Goal: Use online tool/utility: Use online tool/utility

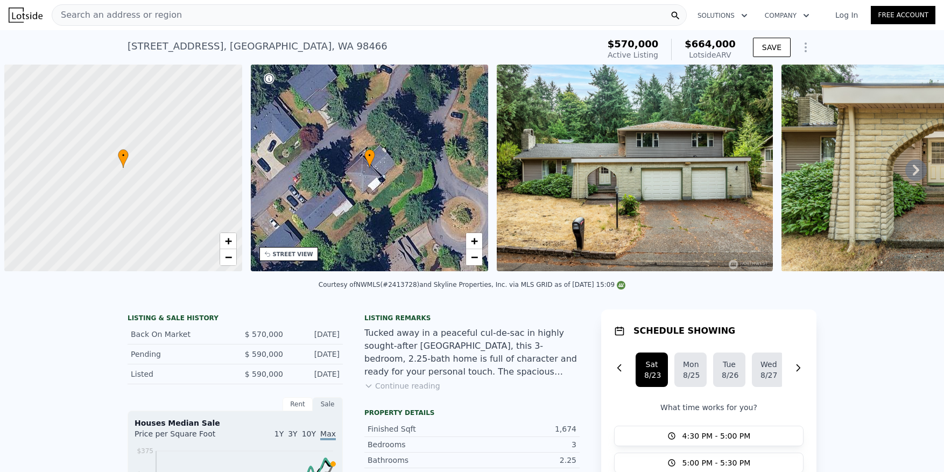
scroll to position [0, 4]
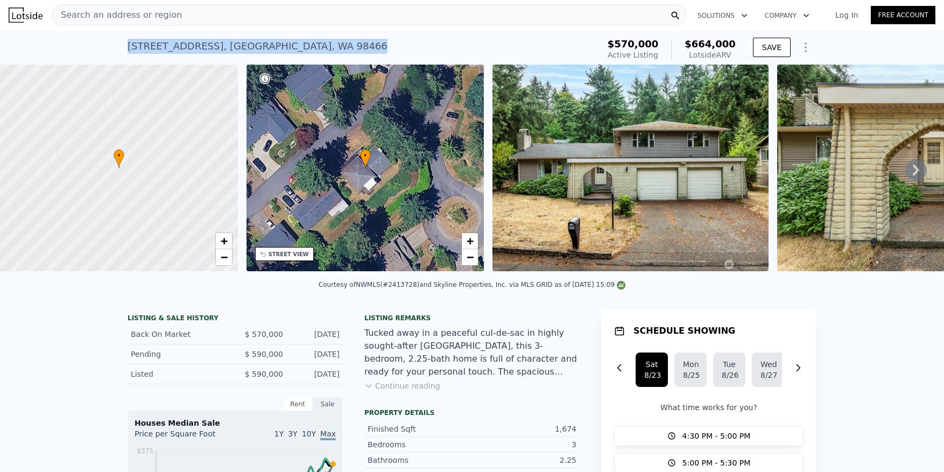
drag, startPoint x: 325, startPoint y: 46, endPoint x: 125, endPoint y: 53, distance: 200.8
click at [128, 53] on div "[STREET_ADDRESS] Active at $570k (~ARV $664k )" at bounding box center [361, 49] width 467 height 30
copy div "[STREET_ADDRESS]"
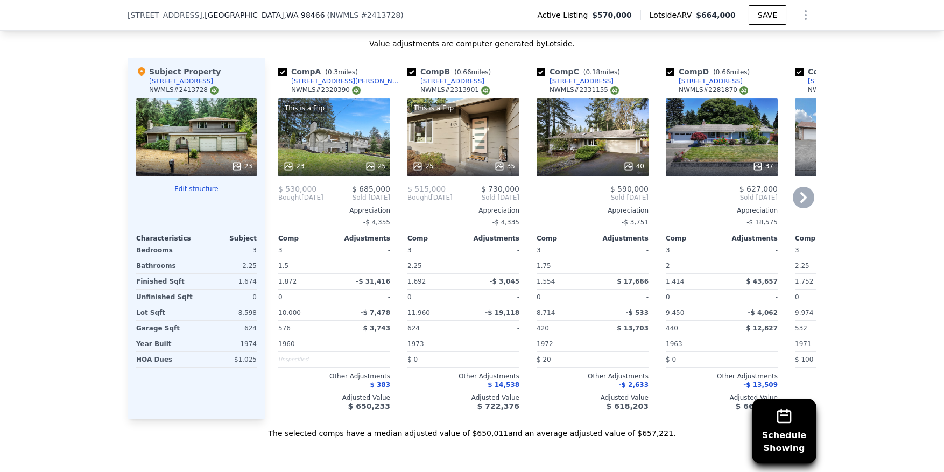
scroll to position [1287, 0]
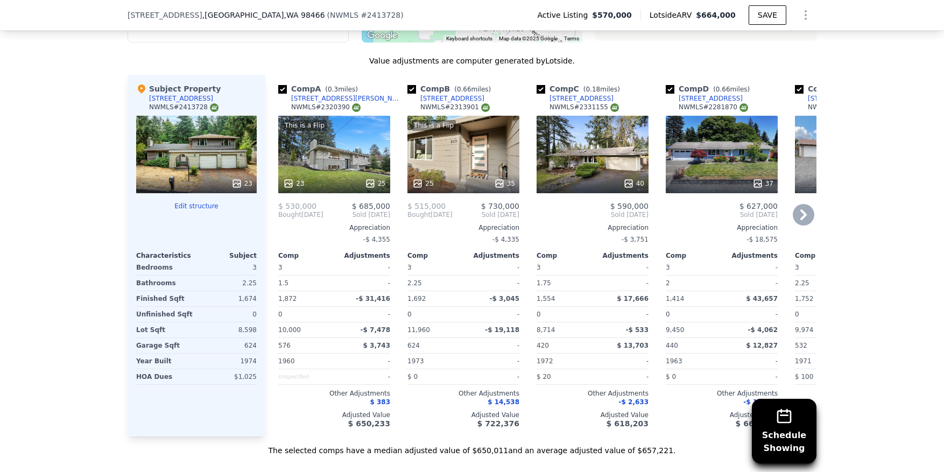
click at [537, 94] on input "checkbox" at bounding box center [540, 89] width 9 height 9
checkbox input "false"
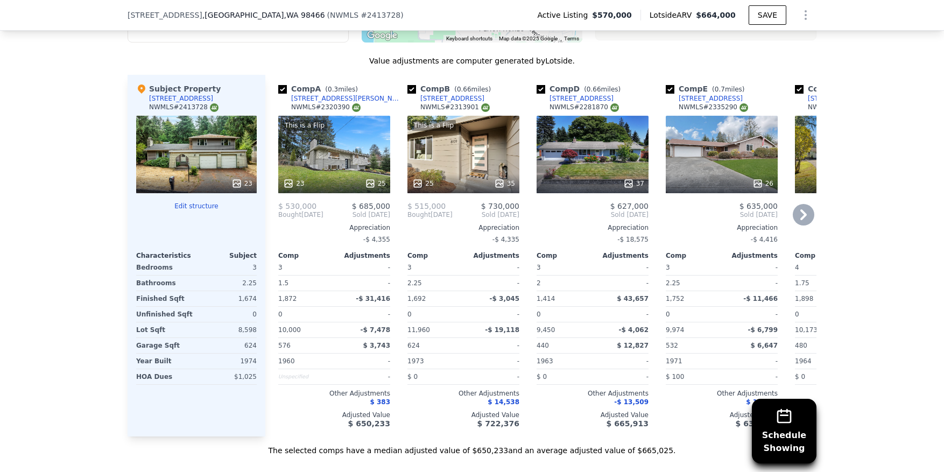
click at [537, 94] on input "checkbox" at bounding box center [540, 89] width 9 height 9
checkbox input "false"
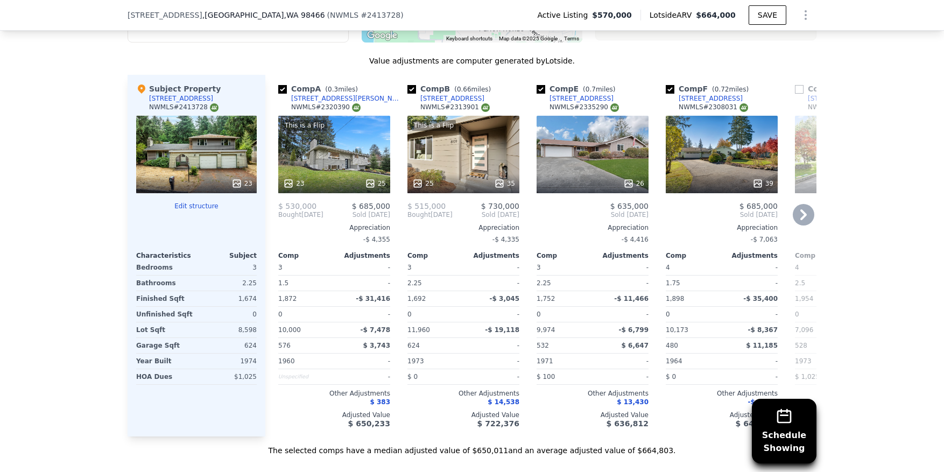
click at [537, 94] on input "checkbox" at bounding box center [540, 89] width 9 height 9
checkbox input "false"
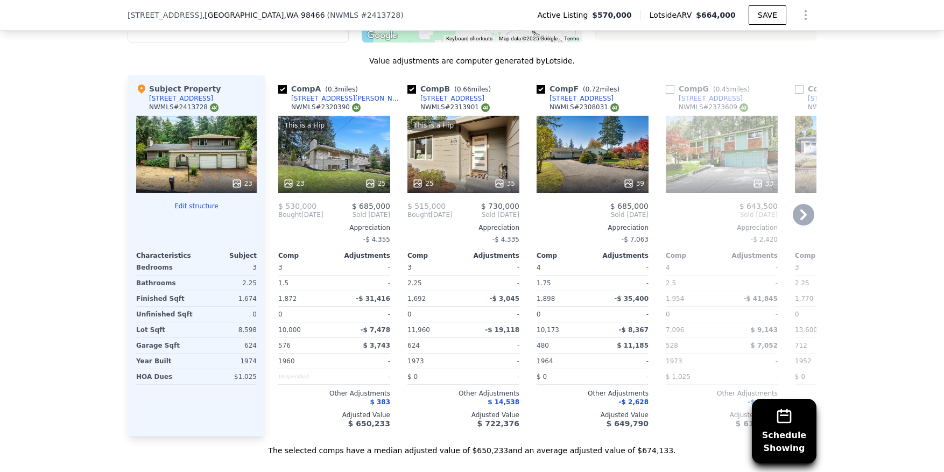
click at [537, 94] on input "checkbox" at bounding box center [540, 89] width 9 height 9
checkbox input "false"
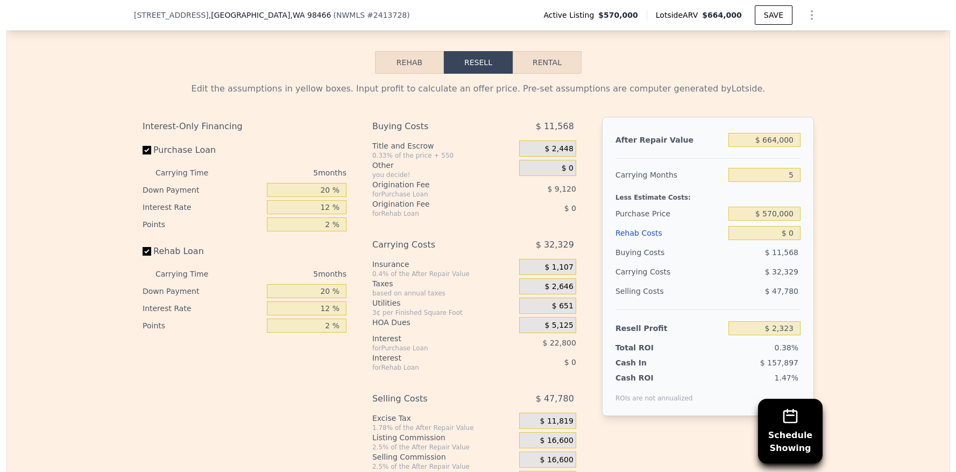
scroll to position [1772, 0]
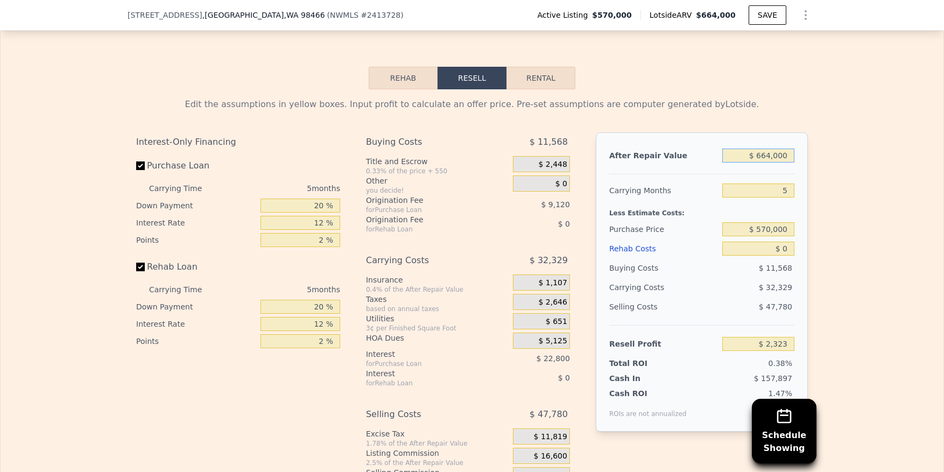
click at [773, 162] on input "$ 664,000" at bounding box center [758, 155] width 72 height 14
type input "$ 66"
type input "-$ 613,279"
type input "$ 660"
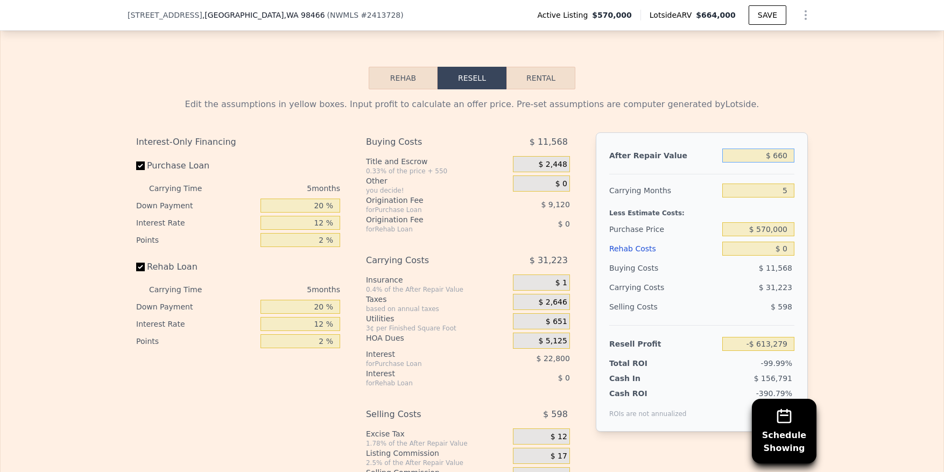
type input "-$ 612,729"
type input "$ 6,600"
type input "-$ 607,220"
type input "$ 66,000"
type input "-$ 552,145"
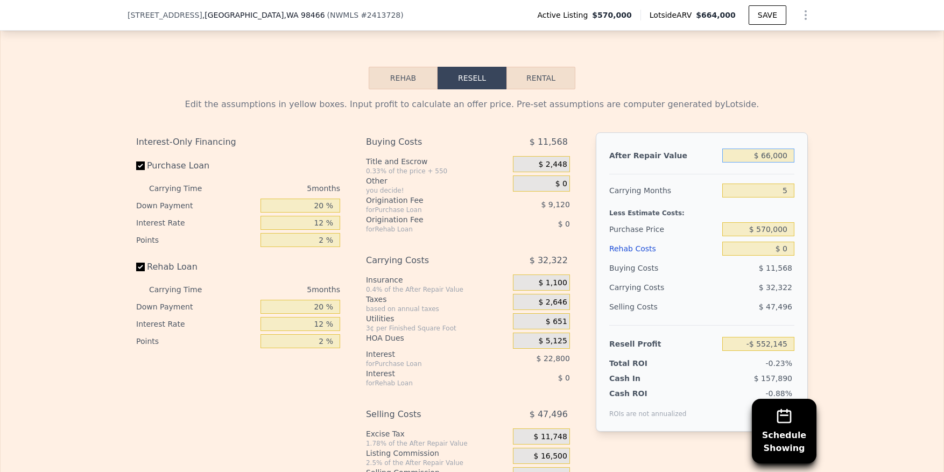
type input "$ 660,000"
type input "-$ 1,386"
type input "$ 660,000"
click at [770, 236] on input "$ 570,000" at bounding box center [758, 229] width 72 height 14
click at [776, 236] on input "$ 570,000" at bounding box center [758, 229] width 72 height 14
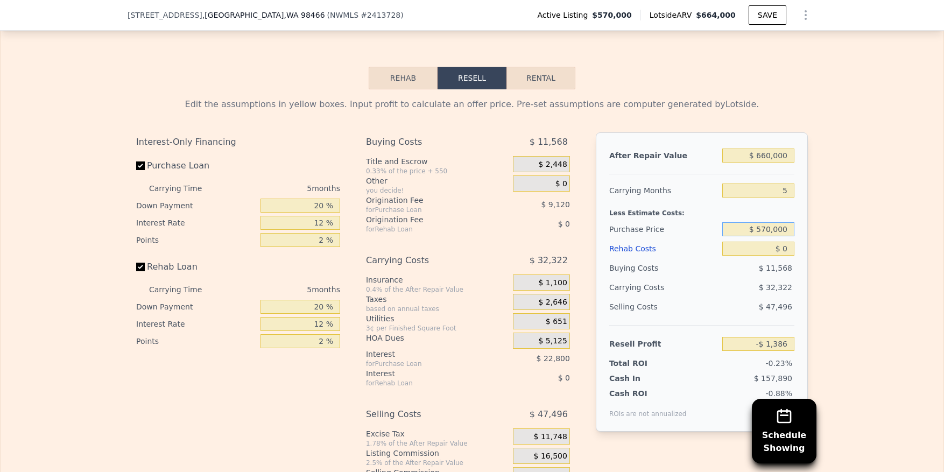
click at [776, 236] on input "$ 570,000" at bounding box center [758, 229] width 72 height 14
type input "$ 460,000"
click at [761, 256] on input "$ 0" at bounding box center [758, 249] width 72 height 14
type input "$ 115,140"
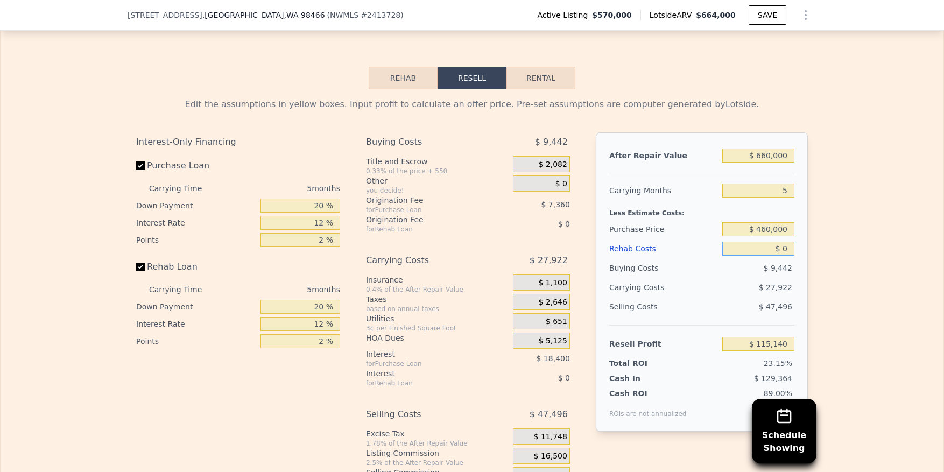
click at [761, 256] on input "$ 0" at bounding box center [758, 249] width 72 height 14
click at [785, 256] on input "$ 0" at bounding box center [758, 249] width 72 height 14
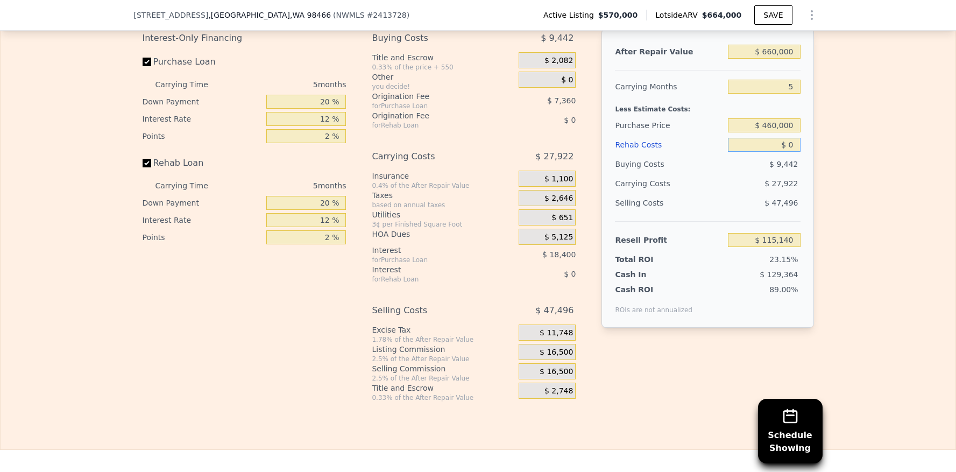
scroll to position [1879, 0]
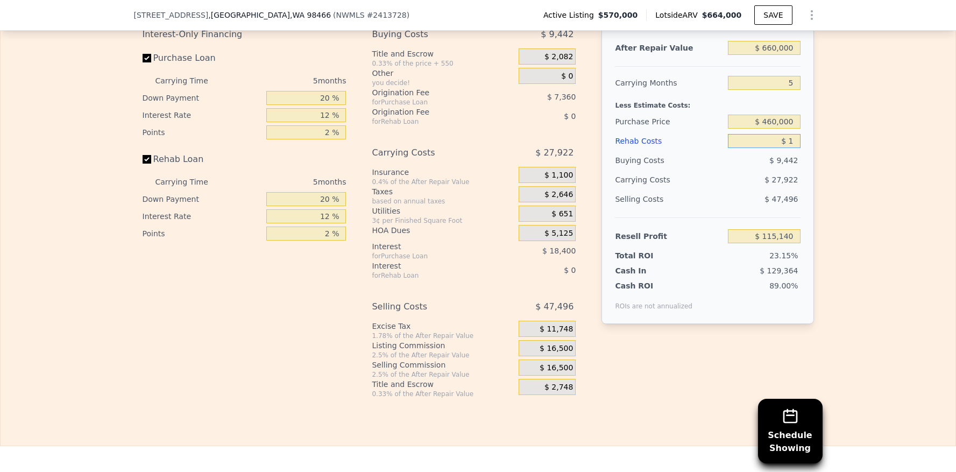
type input "$ 12"
type input "$ 115,128"
type input "$ 120"
type input "$ 115,013"
type input "$ 1,200"
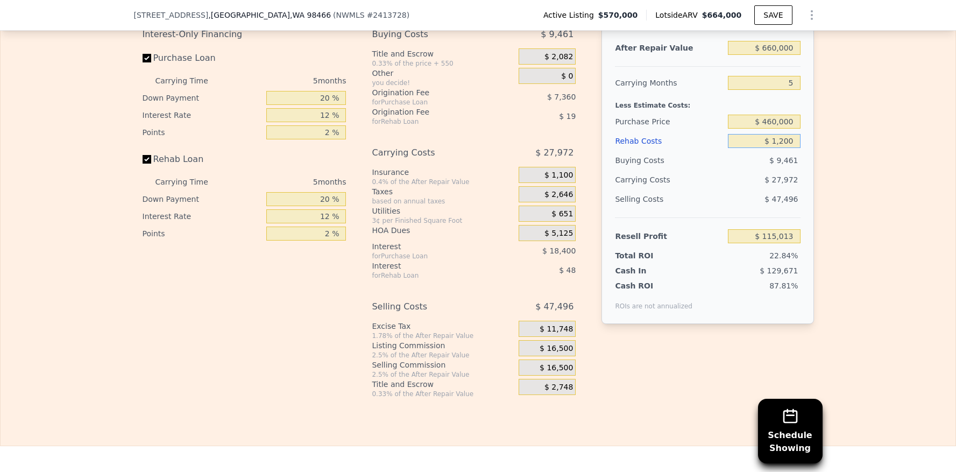
type input "$ 113,871"
type input "$ 12,000"
type input "$ 102,468"
type input "$ 120,000"
type input "-$ 11,580"
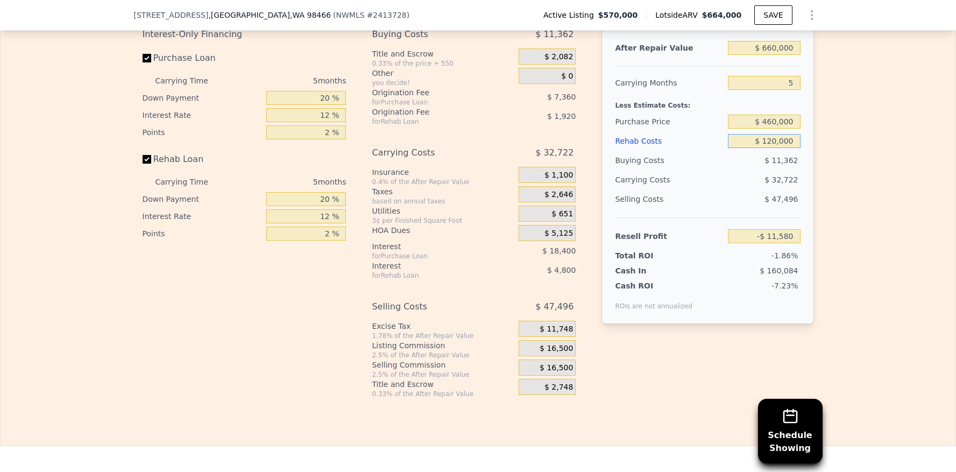
type input "$ 1,200,008"
type input "-$ 1,152,068"
type input "$ 12,000,085"
type input "-$ 12,556,951"
type input "$ 1,200,008"
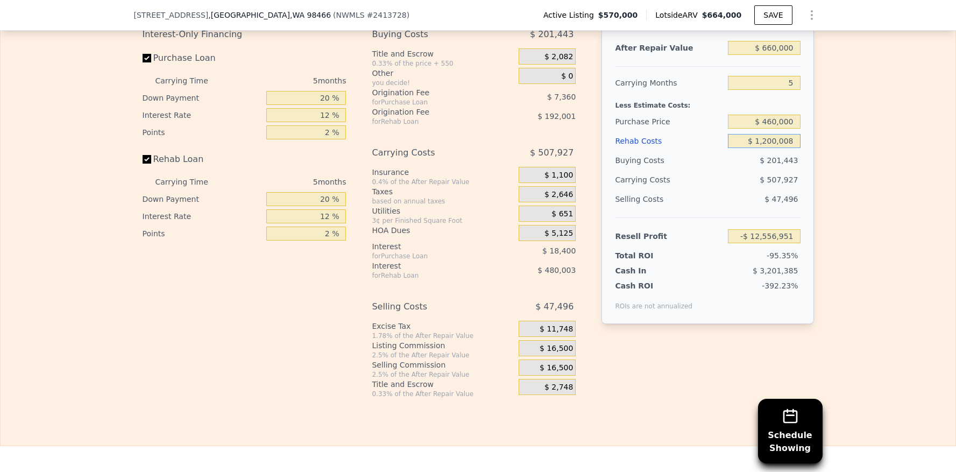
type input "-$ 1,152,068"
type input "$ 1"
type input "$ 115,139"
type input "$ 8"
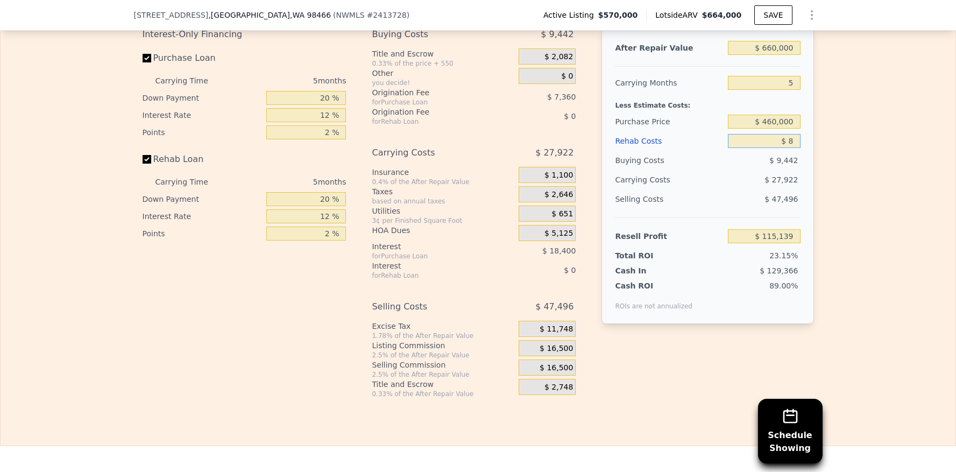
type input "$ 115,132"
type input "$ 85"
type input "$ 115,049"
type input "$ 850"
type input "$ 114,241"
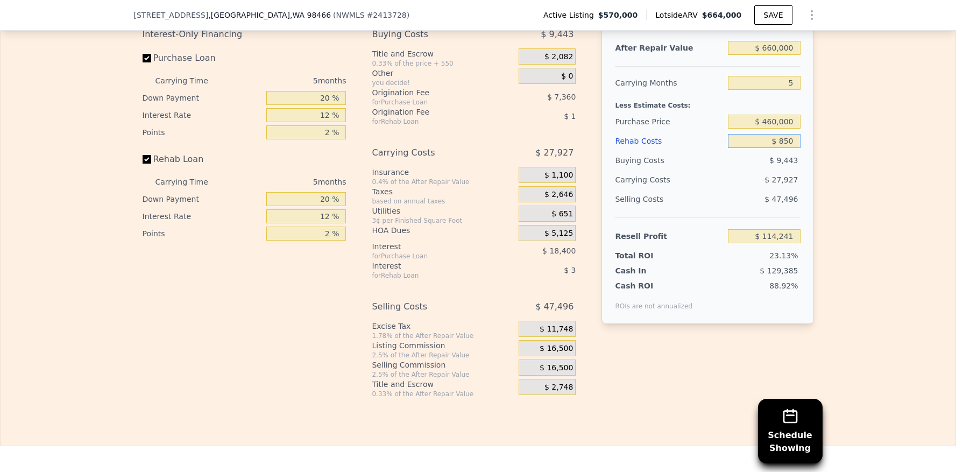
type input "$ 8,500"
type input "$ 106,164"
type input "$ 85,000"
type input "$ 25,380"
type input "$ 85,000"
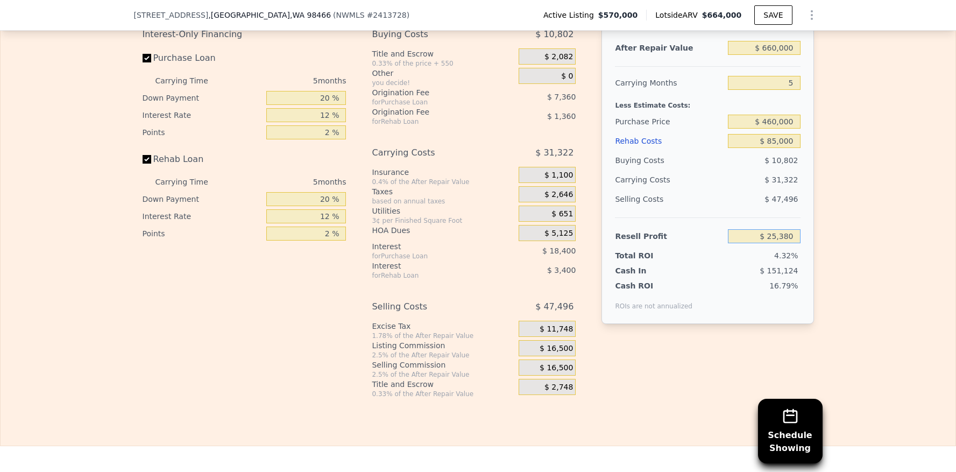
click at [774, 243] on input "$ 25,380" at bounding box center [764, 236] width 72 height 14
click at [777, 129] on input "$ 460,000" at bounding box center [764, 122] width 72 height 14
type input "$ 415,000"
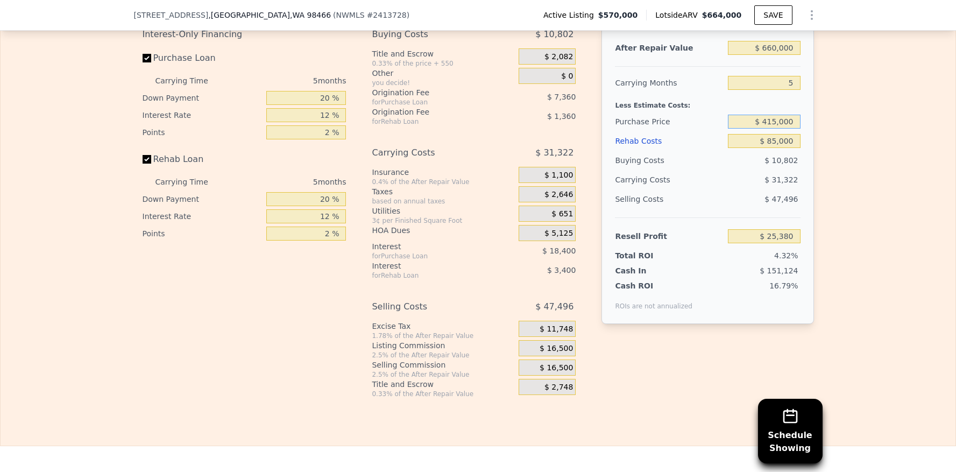
type input "$ 73,050"
click at [782, 148] on input "$ 85,000" at bounding box center [764, 141] width 72 height 14
type input "$ 12"
type input "$ 162,798"
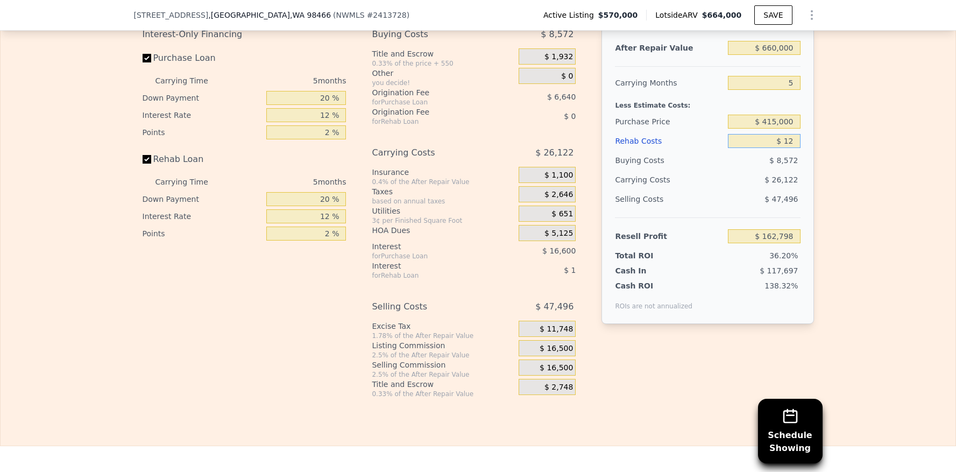
type input "$ 120"
type input "$ 162,683"
type input "$ 1,200"
type input "$ 161,541"
type input "$ 12,000"
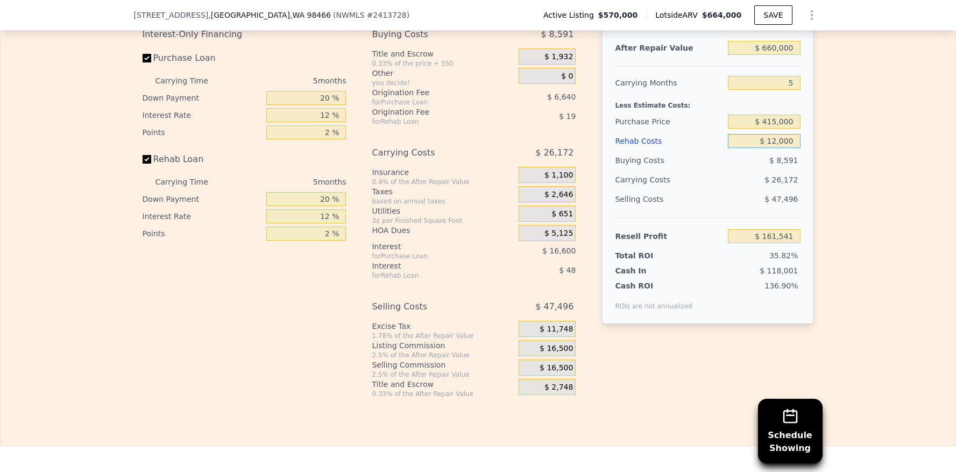
type input "$ 150,138"
type input "$ 120,000"
type input "$ 36,090"
type input "$ 1,200,003"
type input "-$ 1,104,393"
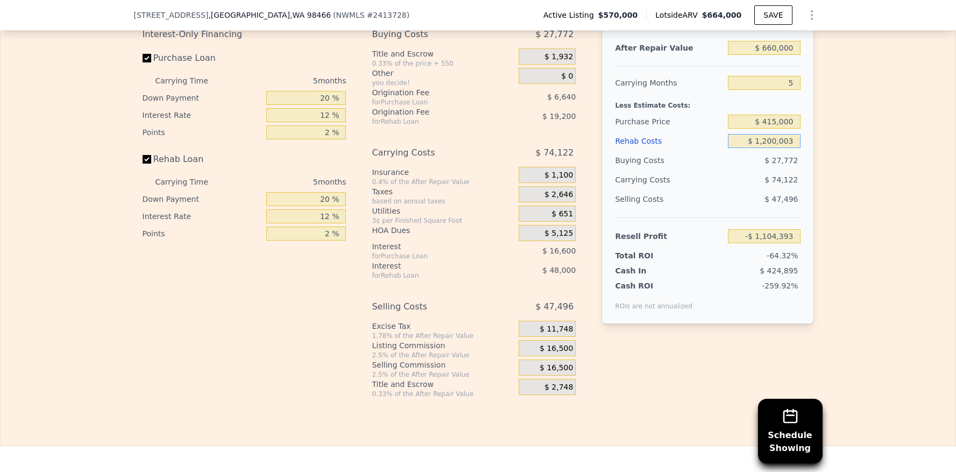
type input "$ 12,000,039"
type input "-$ 12,509,230"
type input "$ 120,000,399"
type input "-$ 126,557,610"
type input "$ 1,200,003,999"
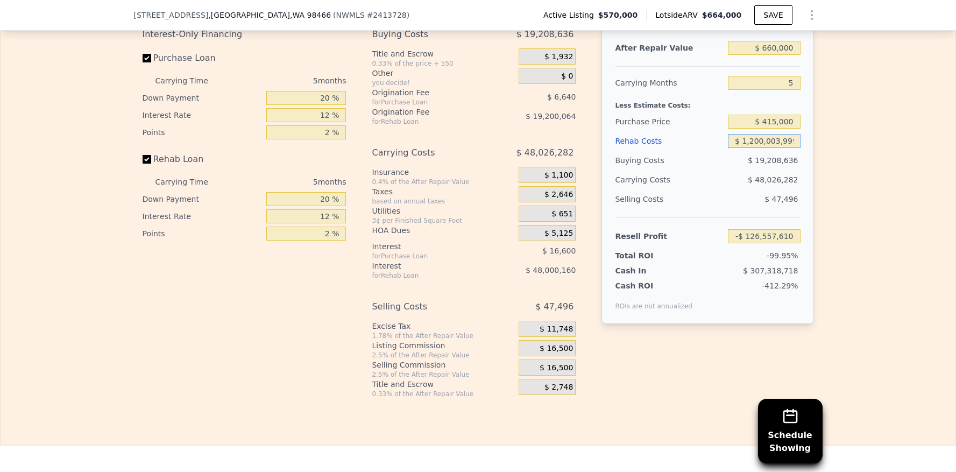
type input "-$ 1,267,041,413"
type input "$ 12,000,039,990"
type input "-$ 12,671,879,420"
type input "$ 120,000,399,900"
type input "-$ 126,720,259,483"
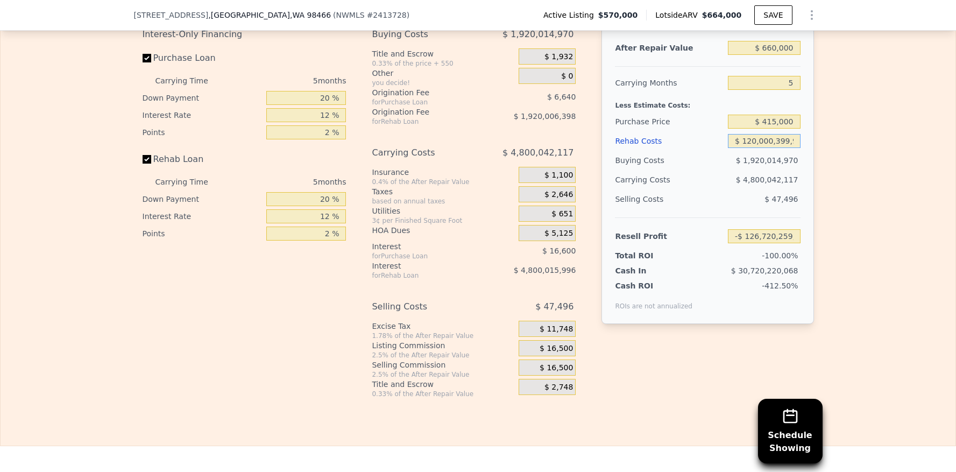
scroll to position [0, 2]
type input "$ 12,000,039,990"
type input "-$ 12,671,879,420"
type input "$ 1"
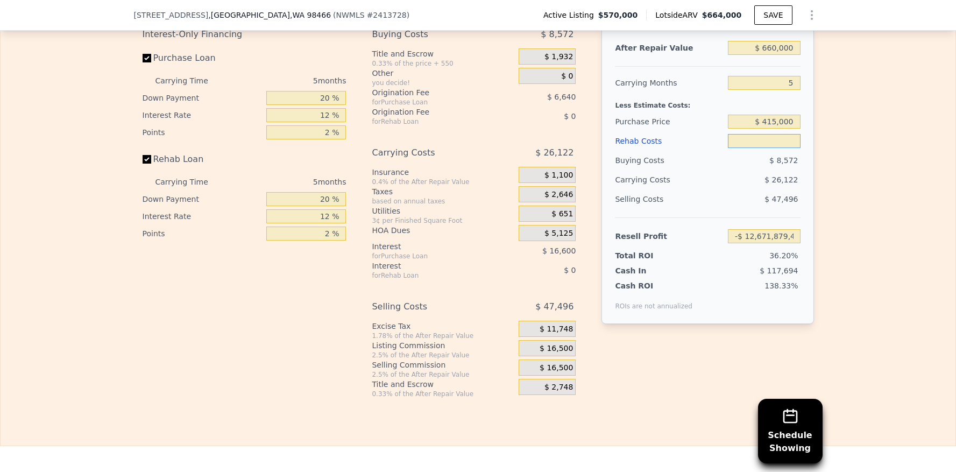
type input "$ 1"
type input "$ 162,809"
type input "$ 3"
type input "$ 162,807"
type input "$ 39"
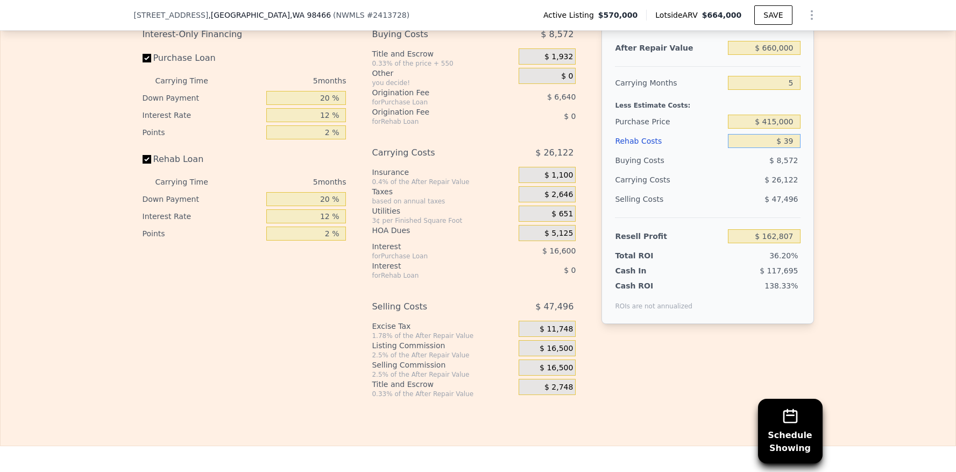
type input "$ 162,770"
type input "$ 399"
type input "$ 162,390"
type input "$ 3,990"
type input "$ 158,596"
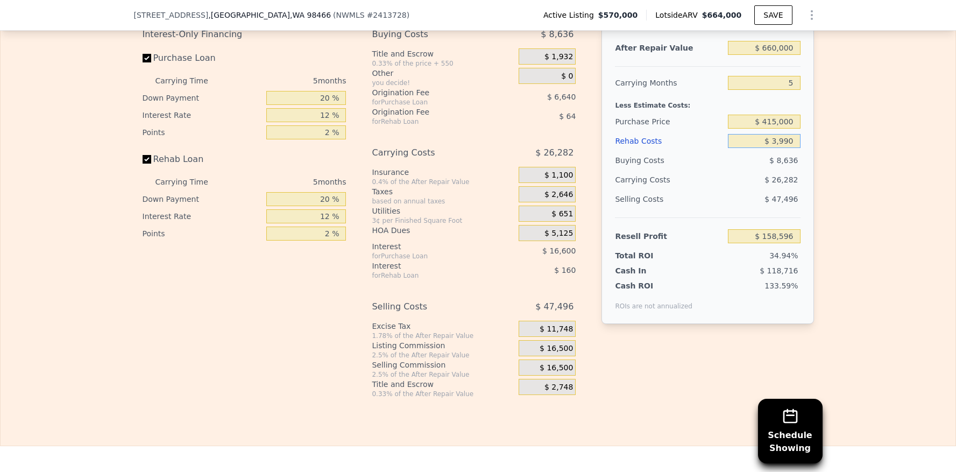
type input "$ 39,900"
type input "$ 120,677"
type input "$ 399,000"
type input "-$ 258,534"
type input "$ 39,900"
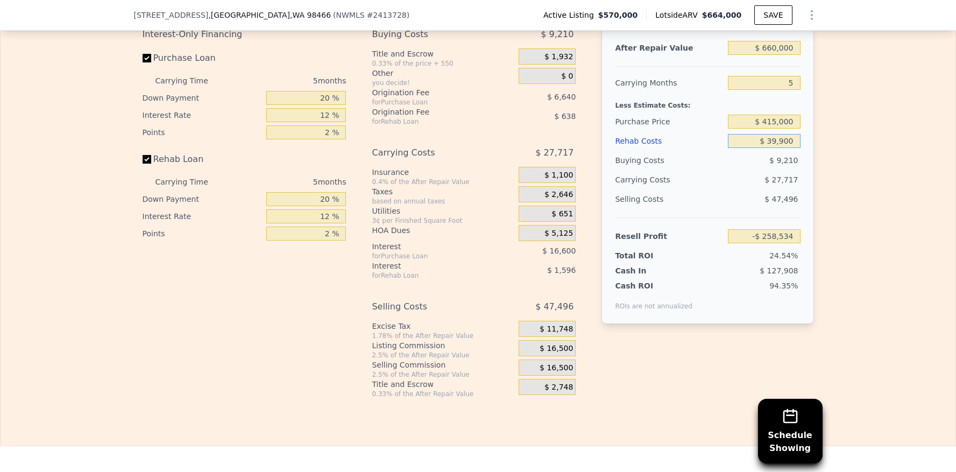
type input "$ 120,677"
type input "$ 3"
type input "$ 162,807"
type input "$ 1"
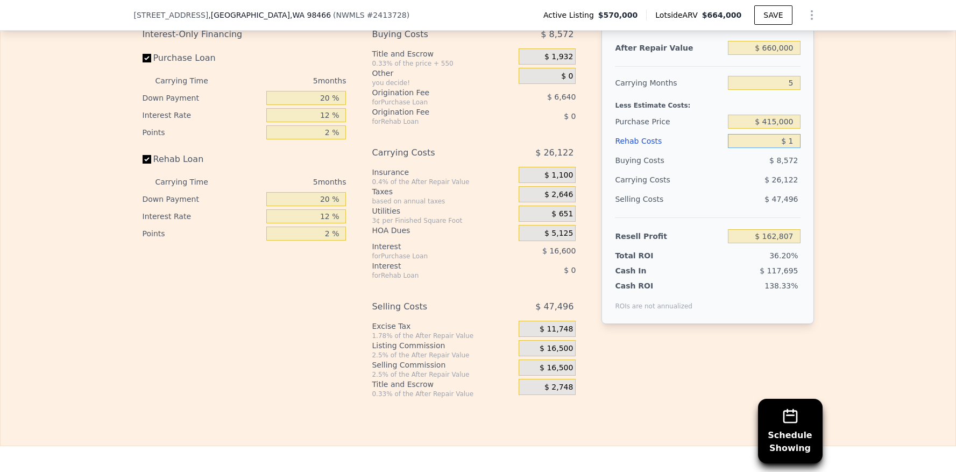
type input "$ 162,809"
type input "$ 12"
type input "$ 162,798"
type input "$ 120"
type input "$ 162,683"
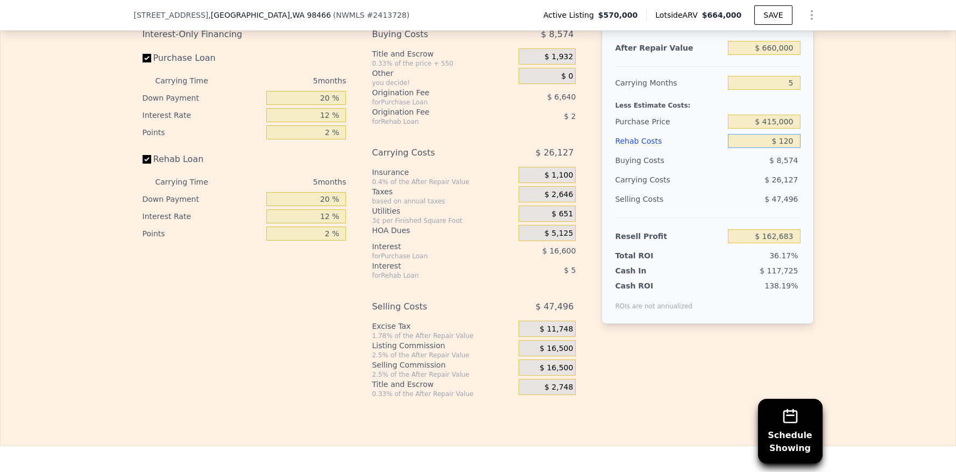
type input "$ 1,200"
type input "$ 161,541"
type input "$ 12,000"
type input "$ 150,138"
type input "$ 120,000"
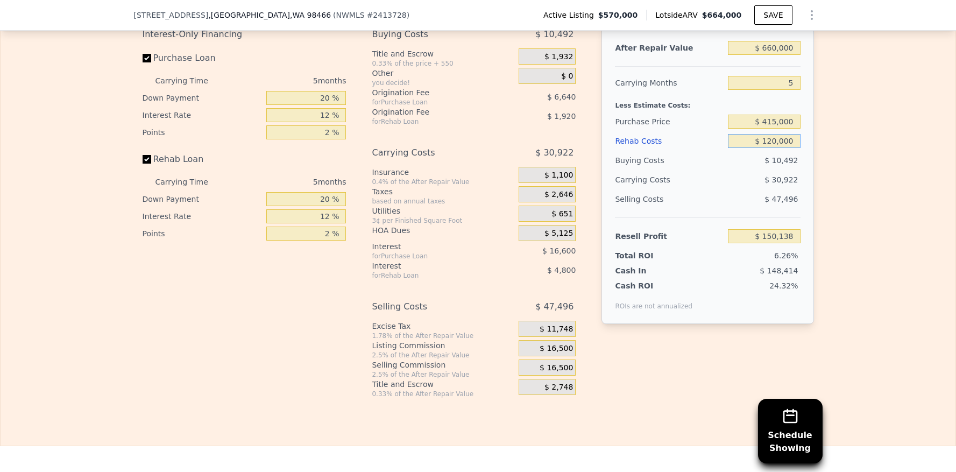
type input "$ 36,090"
click at [780, 129] on input "$ 415,000" at bounding box center [764, 122] width 72 height 14
type input "$ 399,000"
click at [773, 148] on input "$ 120,000" at bounding box center [764, 141] width 72 height 14
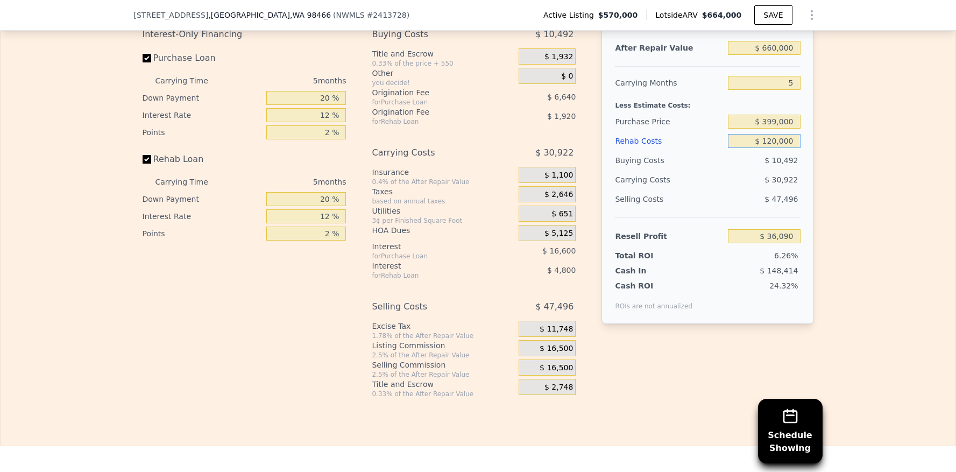
type input "$ 53,039"
click at [770, 55] on input "$ 660,000" at bounding box center [764, 48] width 72 height 14
click at [773, 55] on input "$ 660,000" at bounding box center [764, 48] width 72 height 14
type input "$ 6"
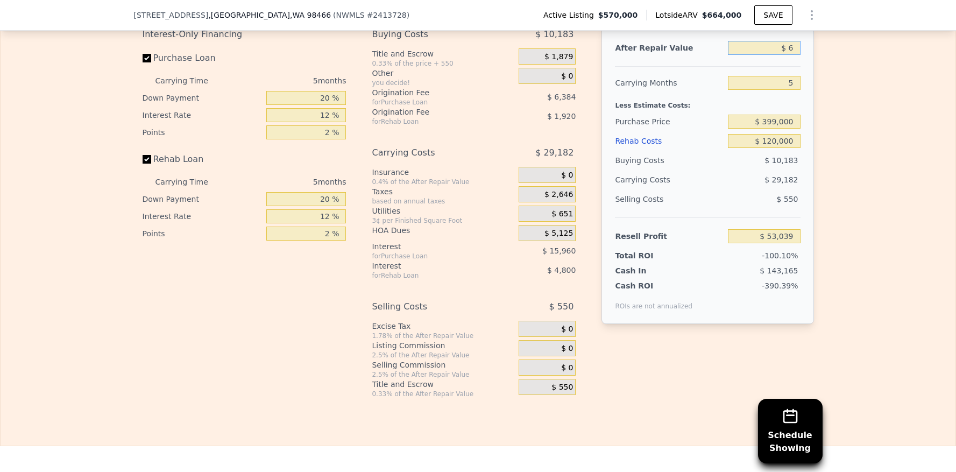
type input "-$ 558,909"
type input "$ 67"
type input "-$ 558,853"
type input "$ 675"
type input "-$ 558,289"
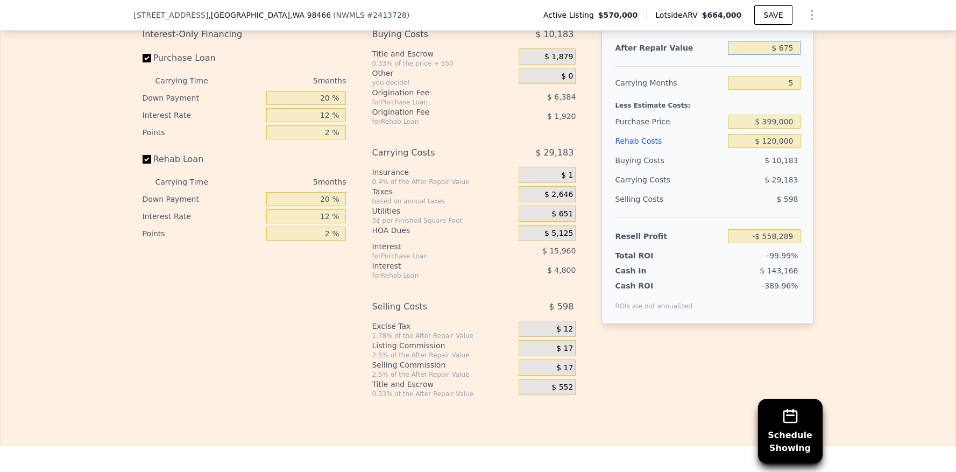
type input "$ 6,750"
type input "-$ 552,656"
type input "$ 67,500"
type input "-$ 496,331"
type input "$ 675,000"
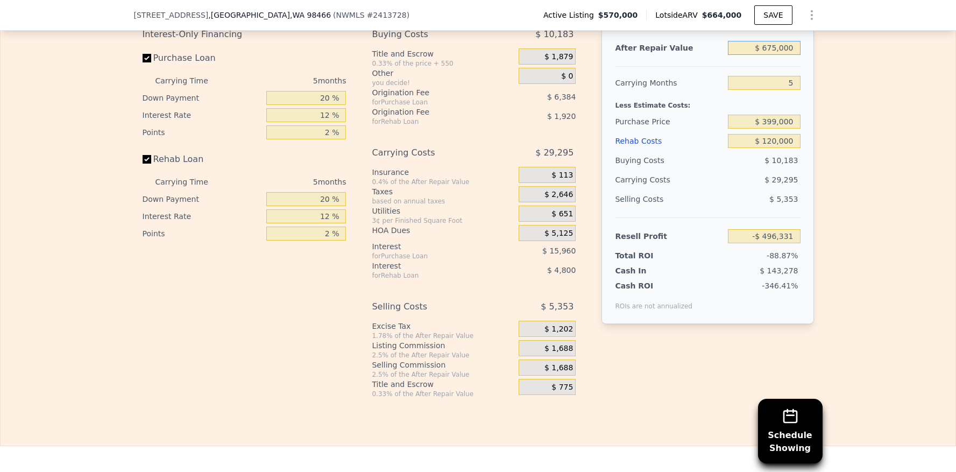
type input "$ 66,947"
type input "$ 675,000"
drag, startPoint x: 783, startPoint y: 94, endPoint x: 795, endPoint y: 92, distance: 11.9
click at [795, 90] on input "5" at bounding box center [764, 83] width 72 height 14
type input "4"
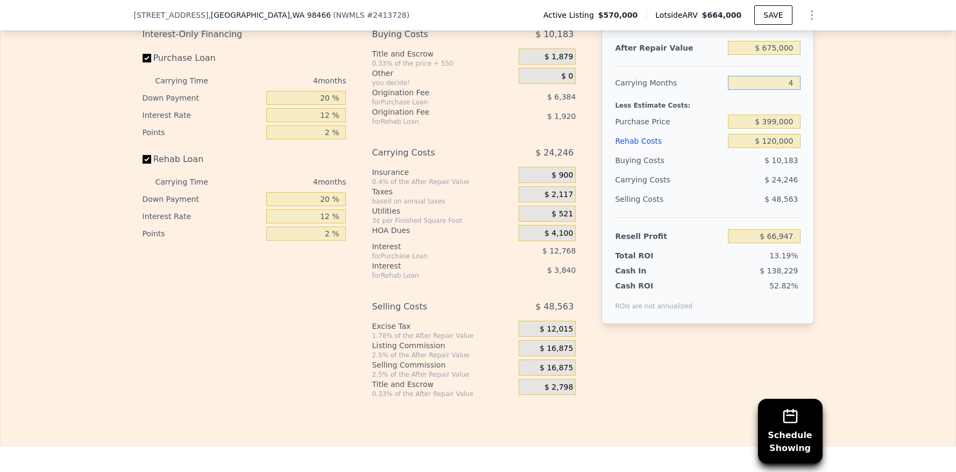
type input "$ 73,008"
type input "4"
click at [773, 129] on input "$ 399,000" at bounding box center [764, 122] width 72 height 14
type input "$ 425,000"
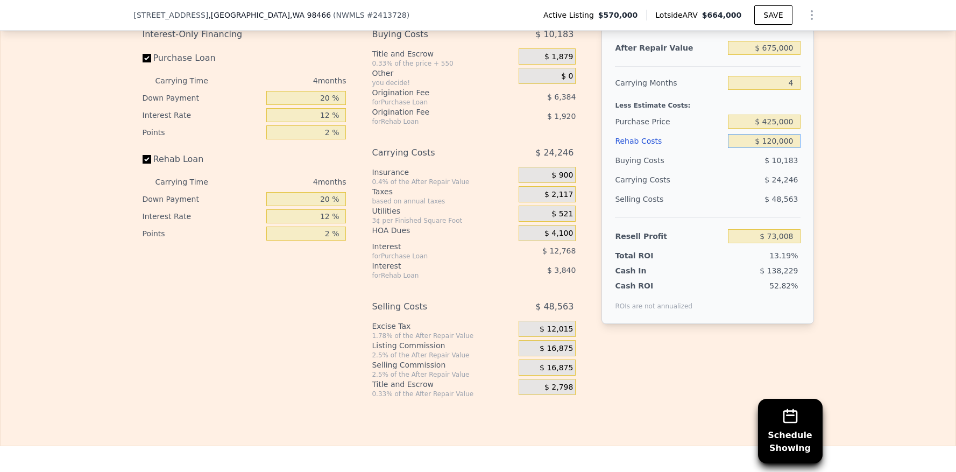
click at [779, 148] on input "$ 120,000" at bounding box center [764, 141] width 72 height 14
type input "$ 45,674"
click at [772, 129] on input "$ 425,000" at bounding box center [764, 122] width 72 height 14
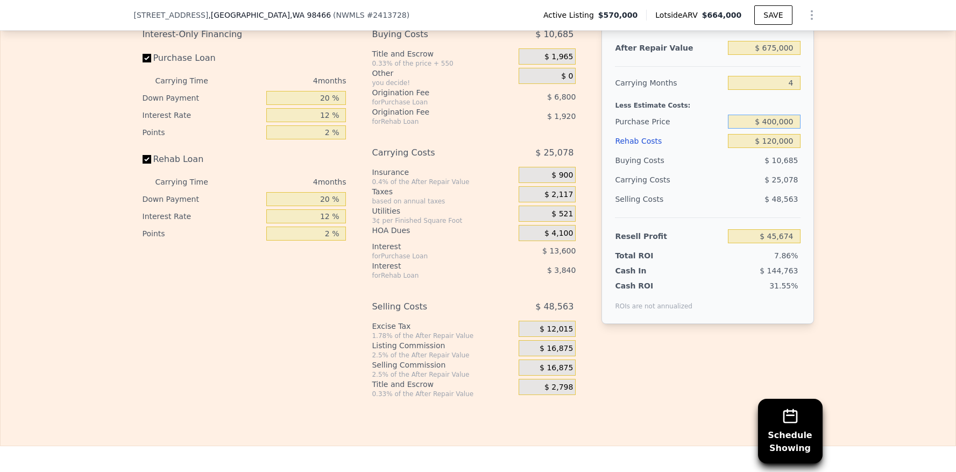
type input "$ 400,000"
click at [769, 148] on input "$ 120,000" at bounding box center [764, 141] width 72 height 14
type input "$ 71,957"
click at [775, 129] on input "$ 400,000" at bounding box center [764, 122] width 72 height 14
drag, startPoint x: 776, startPoint y: 137, endPoint x: 767, endPoint y: 137, distance: 9.7
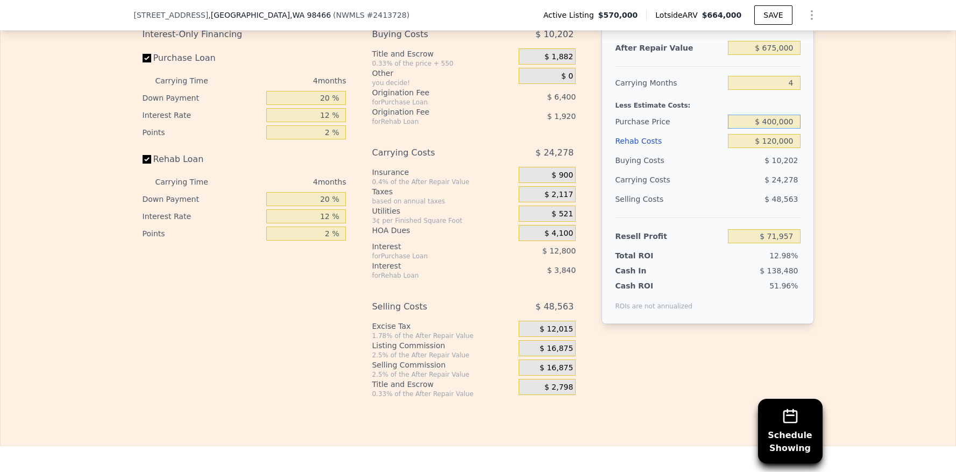
click at [767, 129] on input "$ 400,000" at bounding box center [764, 122] width 72 height 14
type input "$ 410,000"
click at [786, 148] on input "$ 120,000" at bounding box center [764, 141] width 72 height 14
type input "$ 61,444"
